Goal: Information Seeking & Learning: Understand process/instructions

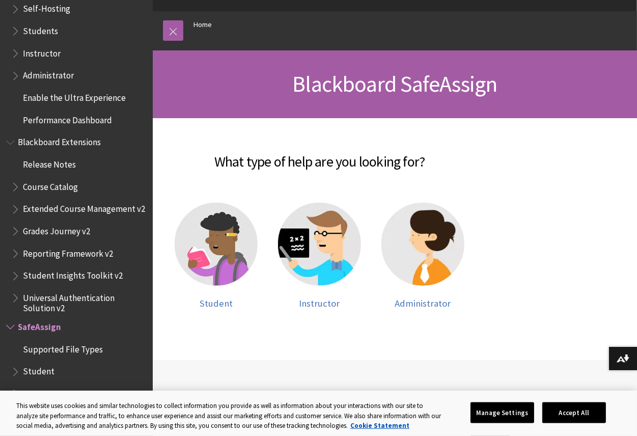
scroll to position [94, 0]
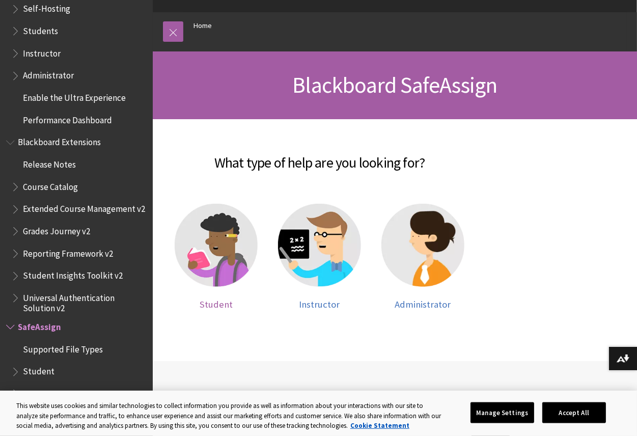
click at [222, 284] on img at bounding box center [216, 245] width 83 height 83
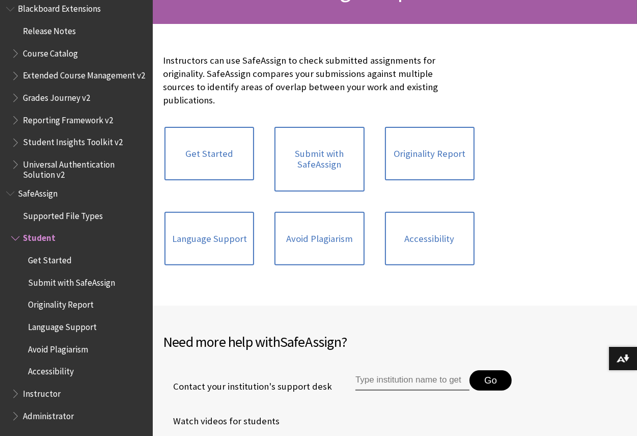
scroll to position [189, 0]
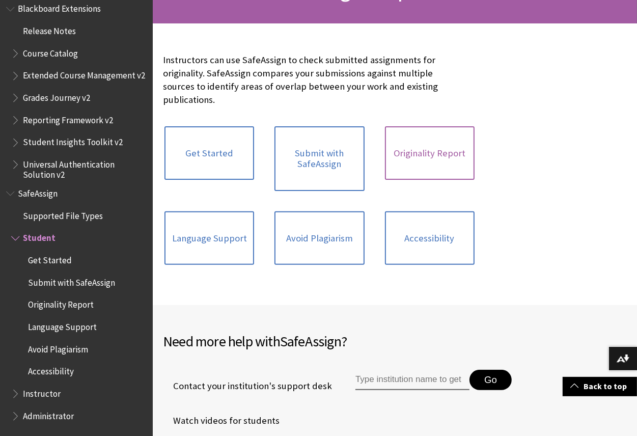
click at [425, 152] on link "Originality Report" at bounding box center [430, 153] width 90 height 54
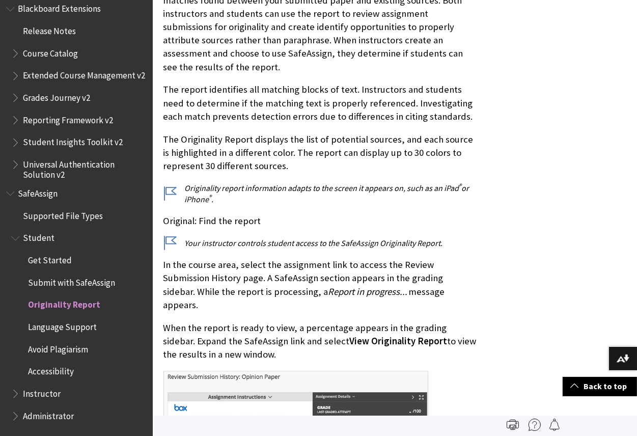
scroll to position [260, 0]
